Goal: Find specific page/section: Find specific page/section

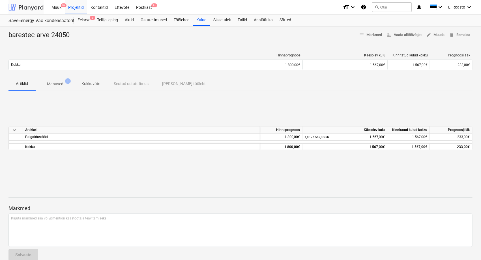
click at [30, 4] on div at bounding box center [25, 7] width 35 height 14
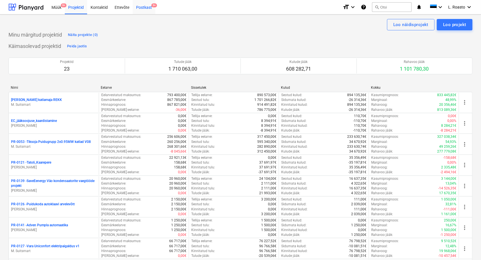
click at [143, 9] on div "Postkast 9+" at bounding box center [144, 7] width 23 height 14
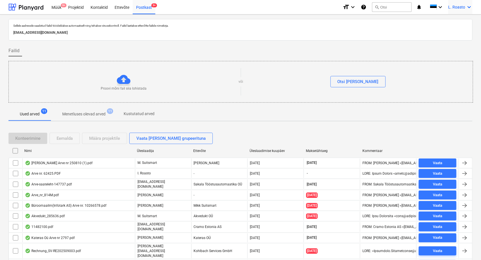
click at [464, 8] on span "L. Roasto" at bounding box center [457, 7] width 17 height 5
click at [450, 37] on div "LR Noveleng Services OÜ" at bounding box center [445, 36] width 48 height 8
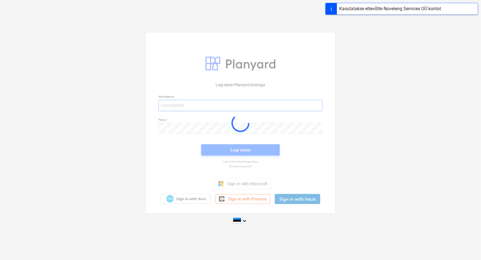
type input "[EMAIL_ADDRESS][DOMAIN_NAME]"
